Goal: Information Seeking & Learning: Learn about a topic

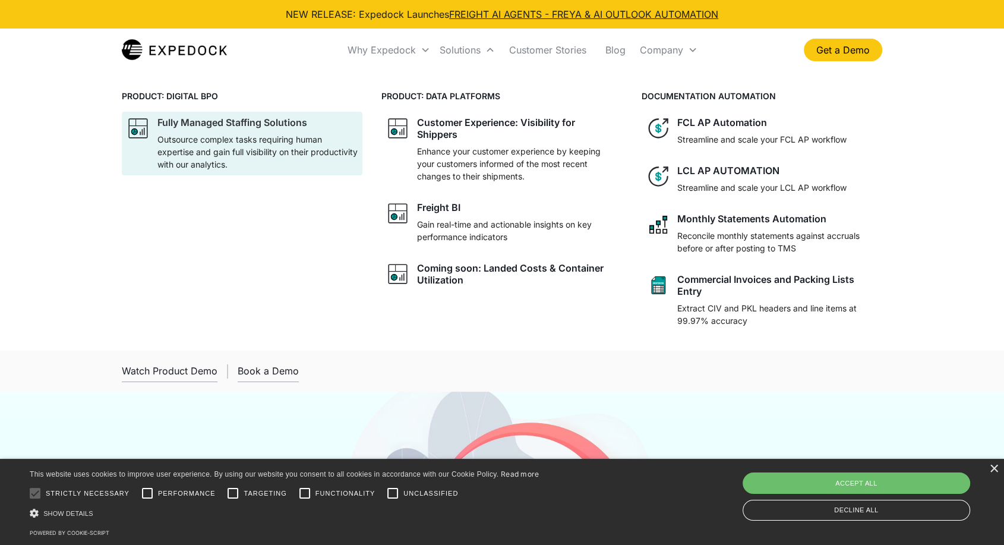
click at [265, 134] on p "Outsource complex tasks requiring human expertise and gain full visibility on t…" at bounding box center [257, 151] width 200 height 37
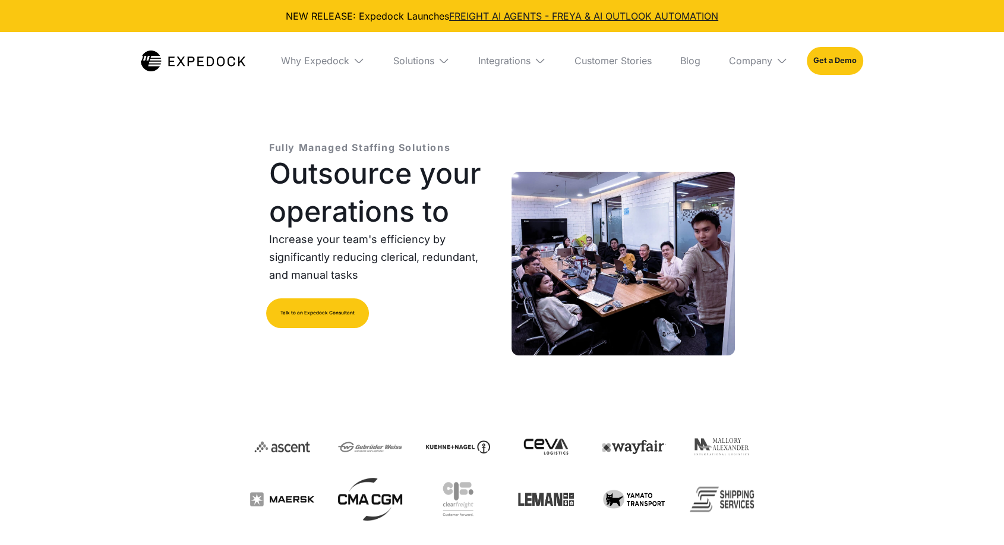
select select
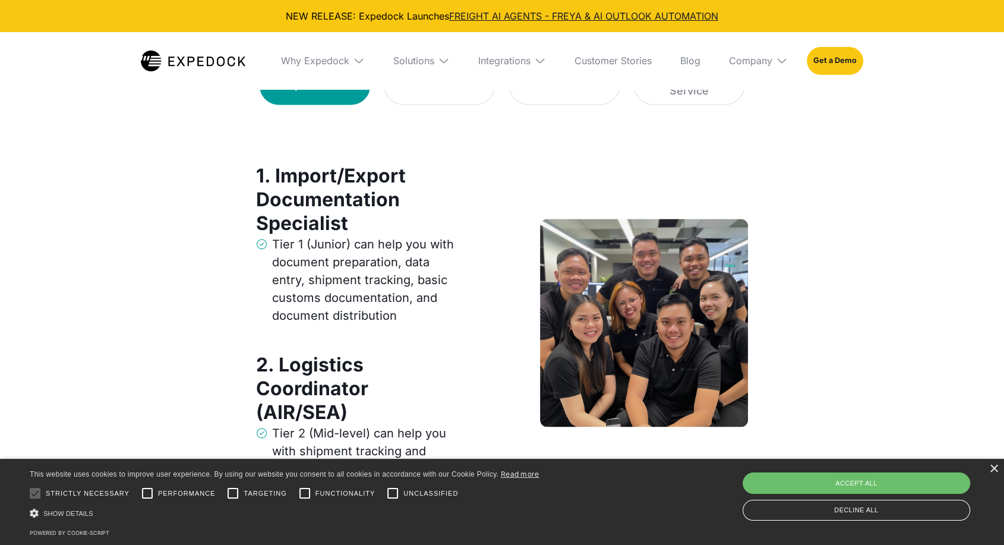
scroll to position [1715, 0]
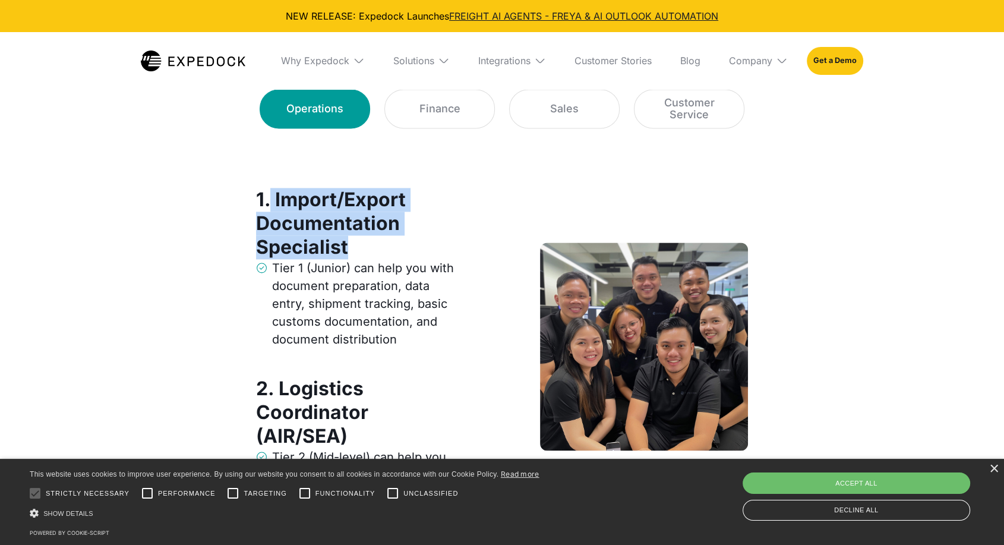
drag, startPoint x: 270, startPoint y: 195, endPoint x: 346, endPoint y: 241, distance: 89.0
click at [346, 241] on strong "1. Import/Export Documentation Specialist" at bounding box center [331, 223] width 150 height 71
copy strong "Import/Export Documentation Specialist"
